Goal: Task Accomplishment & Management: Manage account settings

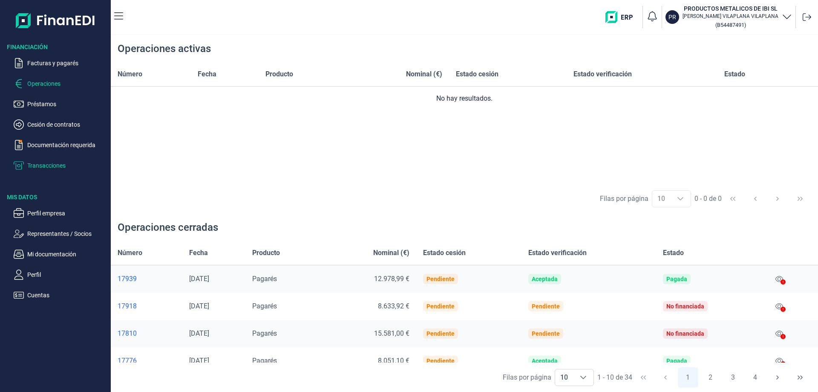
click at [52, 163] on p "Transacciones" at bounding box center [67, 165] width 80 height 10
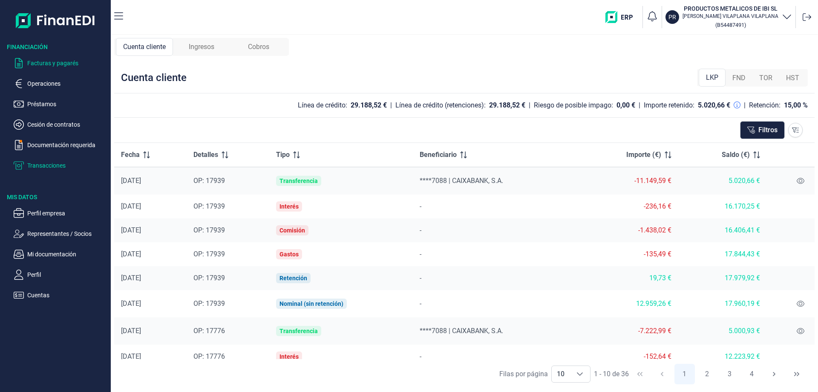
click at [59, 60] on p "Facturas y pagarés" at bounding box center [67, 63] width 80 height 10
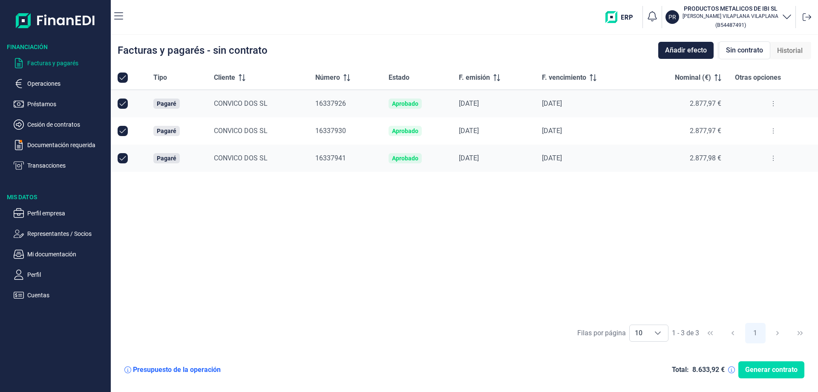
click at [121, 77] on input "All items selected" at bounding box center [123, 77] width 10 height 10
checkbox input "true"
checkbox input "false"
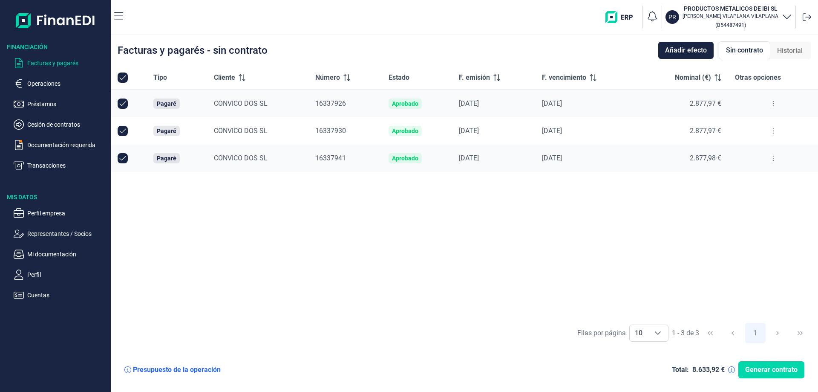
checkbox input "false"
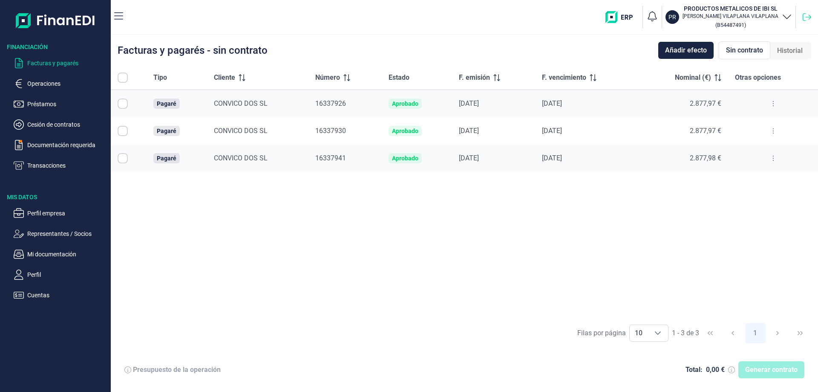
click at [808, 18] on icon at bounding box center [807, 17] width 9 height 9
